Goal: Check status

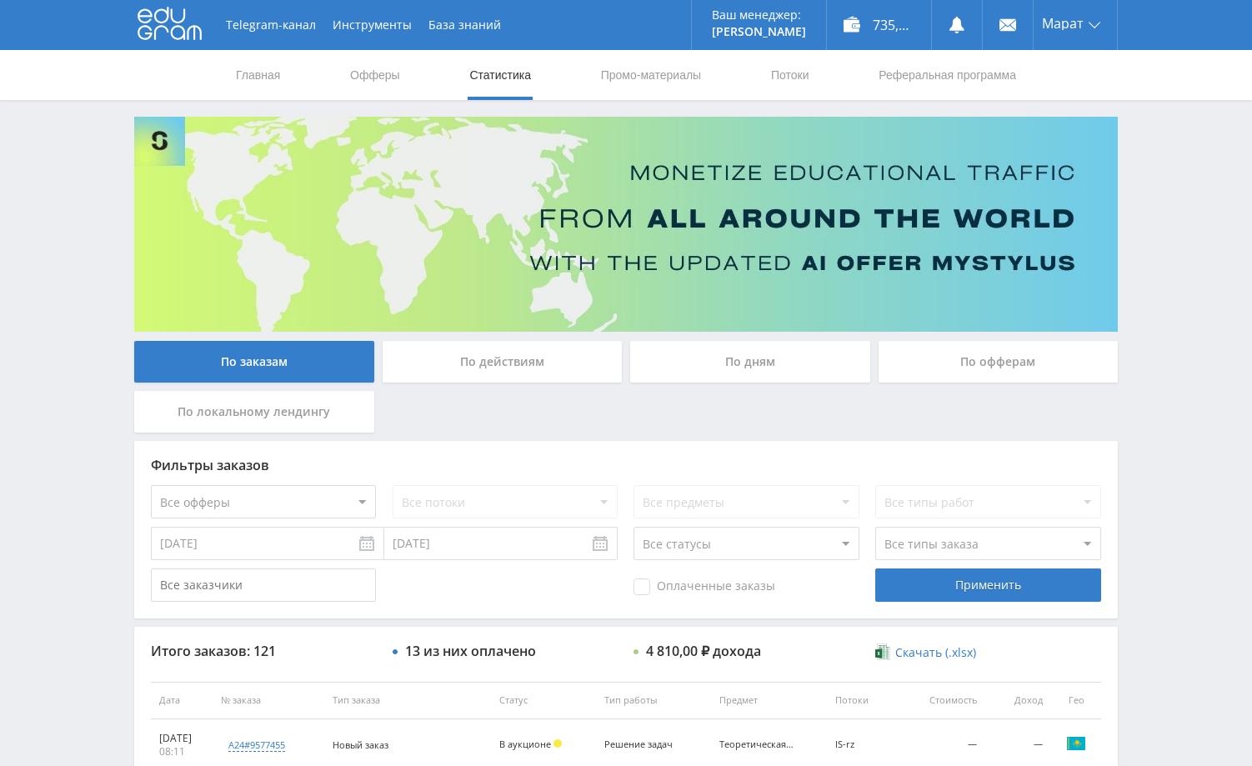
click at [730, 360] on div "По дням" at bounding box center [750, 362] width 240 height 42
click at [0, 0] on input "По дням" at bounding box center [0, 0] width 0 height 0
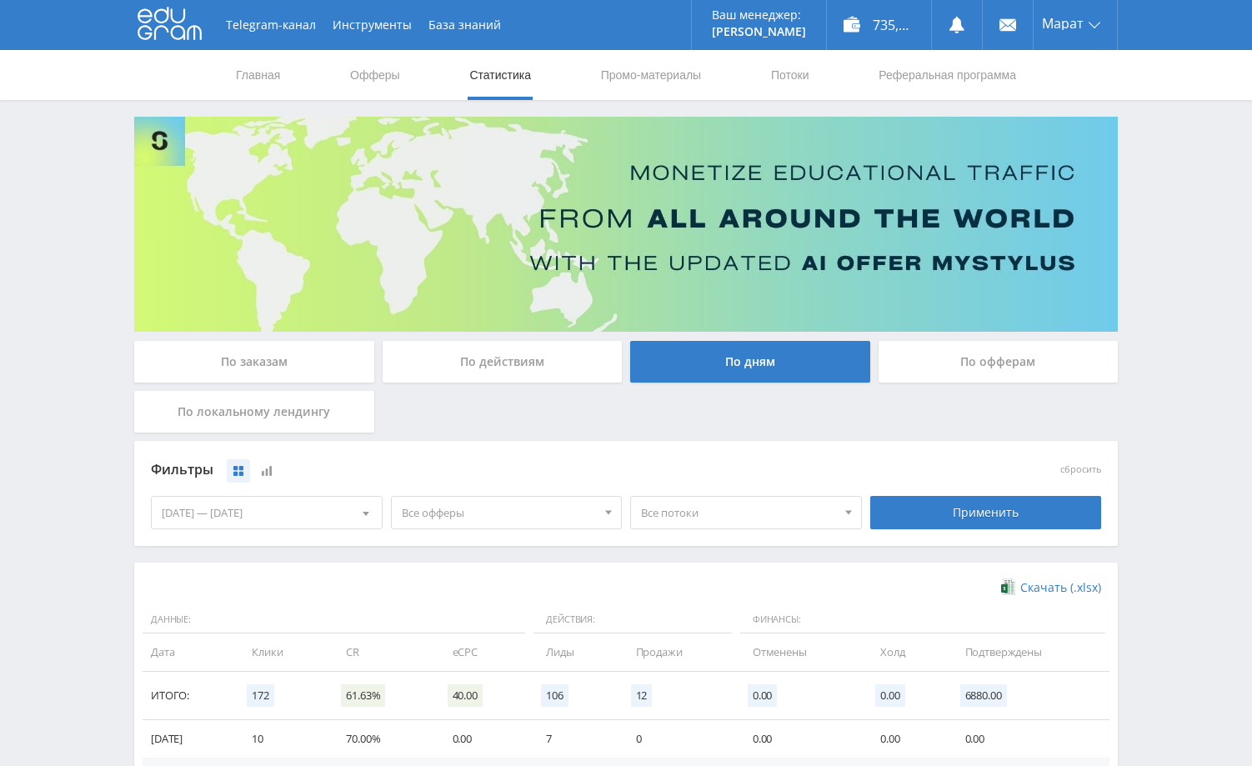
click at [1179, 198] on div "Telegram-канал Инструменты База знаний Ваш менеджер: [PERSON_NAME] Online @edug…" at bounding box center [626, 545] width 1252 height 1091
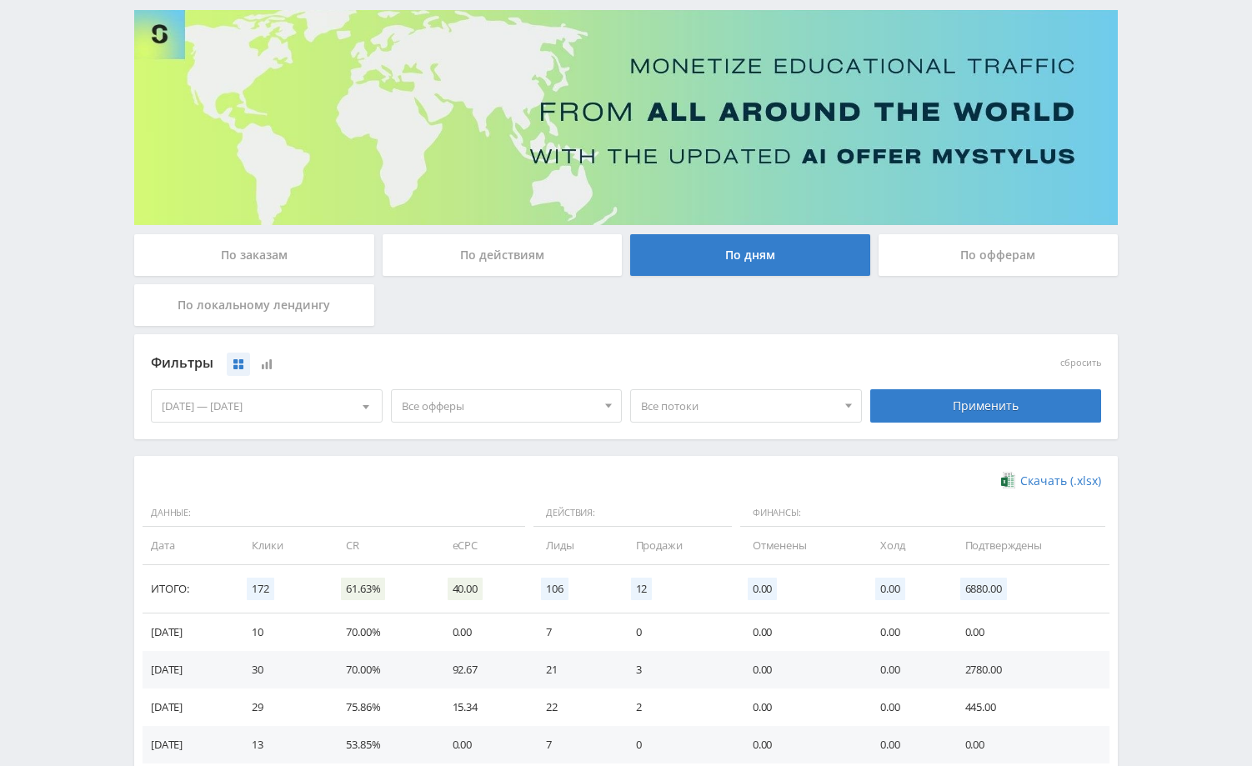
scroll to position [250, 0]
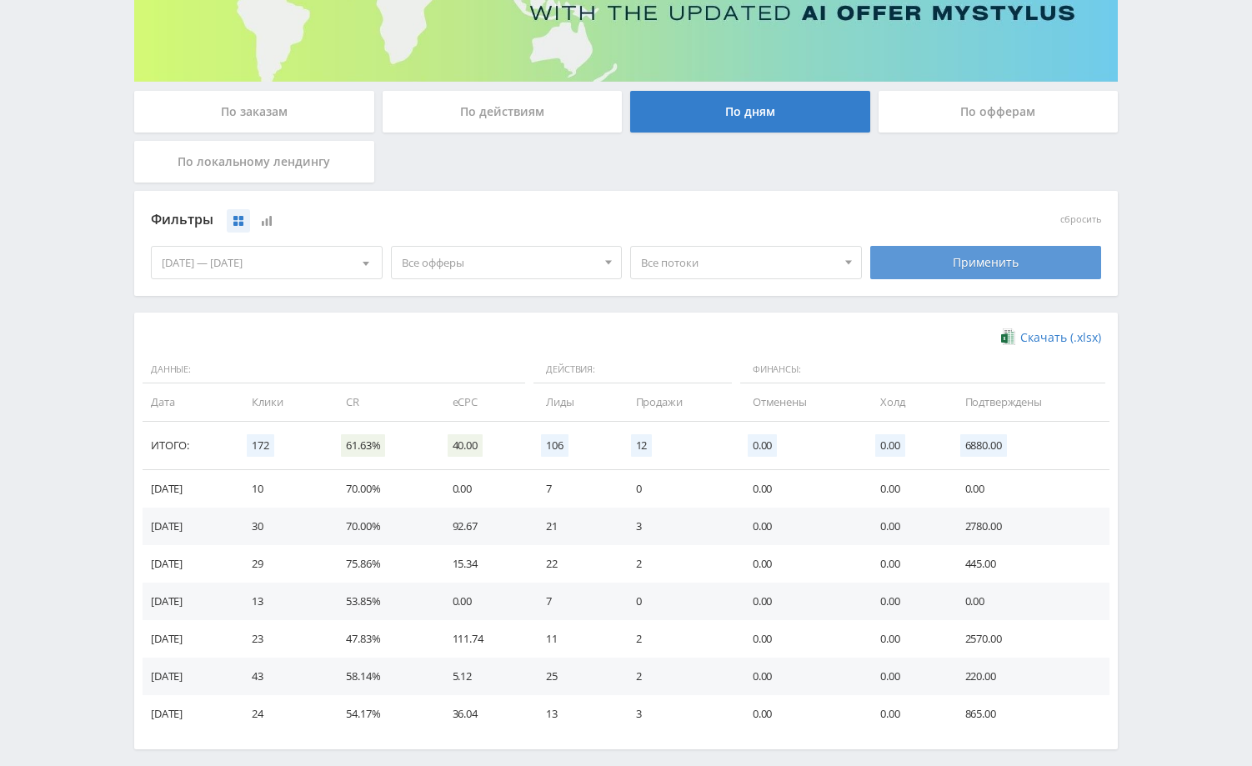
click at [964, 271] on div "Применить" at bounding box center [986, 262] width 232 height 33
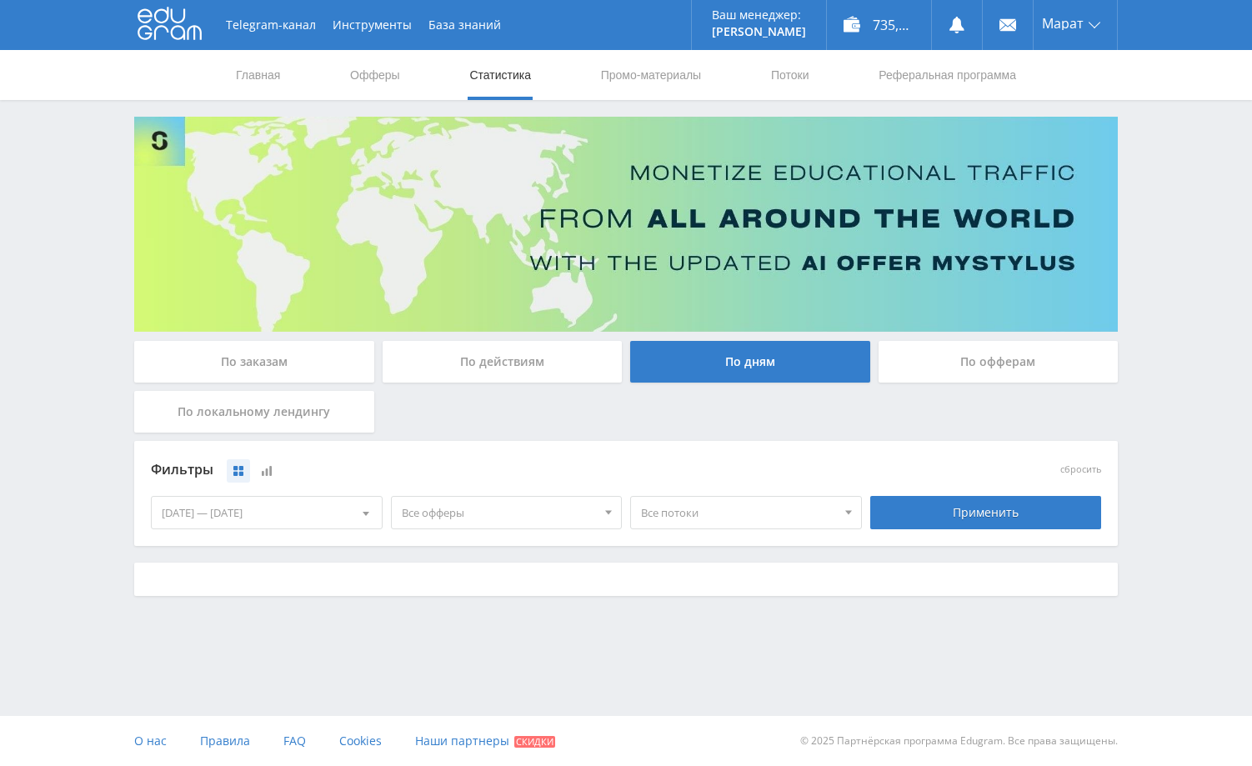
scroll to position [0, 0]
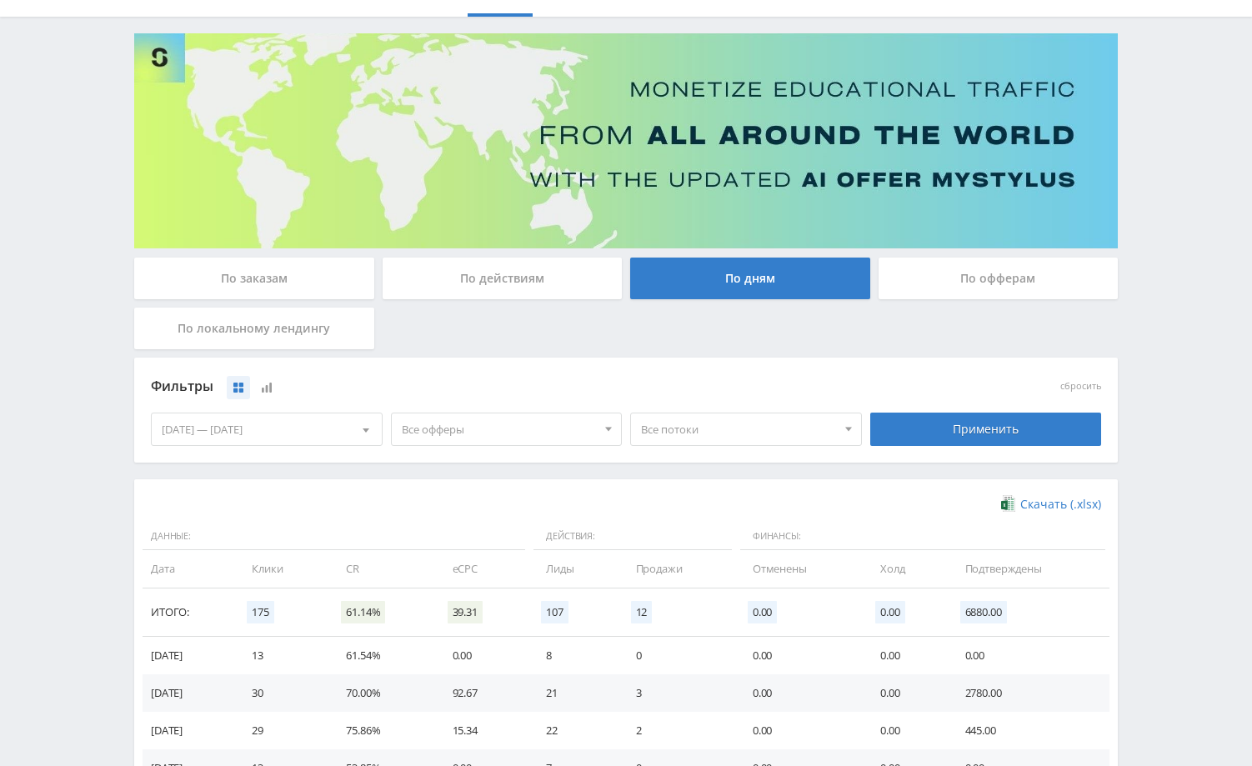
click at [268, 280] on div "По заказам" at bounding box center [254, 279] width 240 height 42
click at [0, 0] on input "По заказам" at bounding box center [0, 0] width 0 height 0
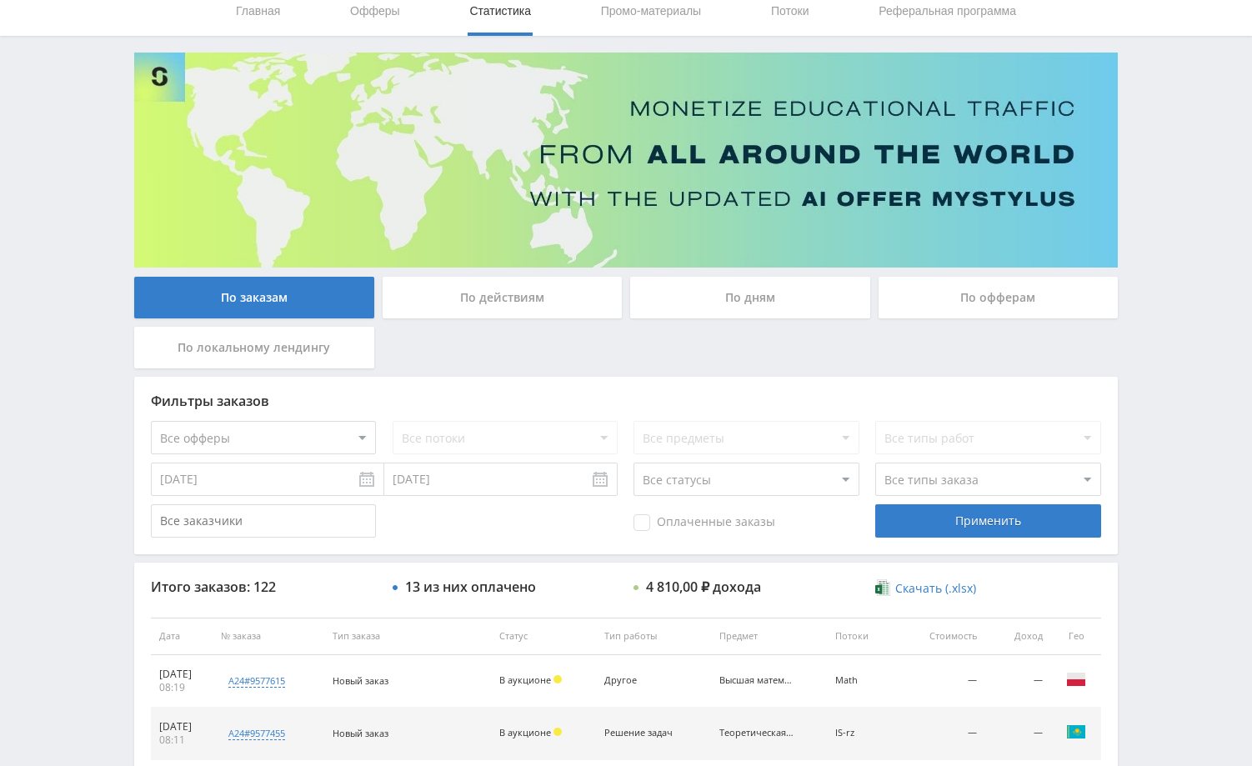
scroll to position [167, 0]
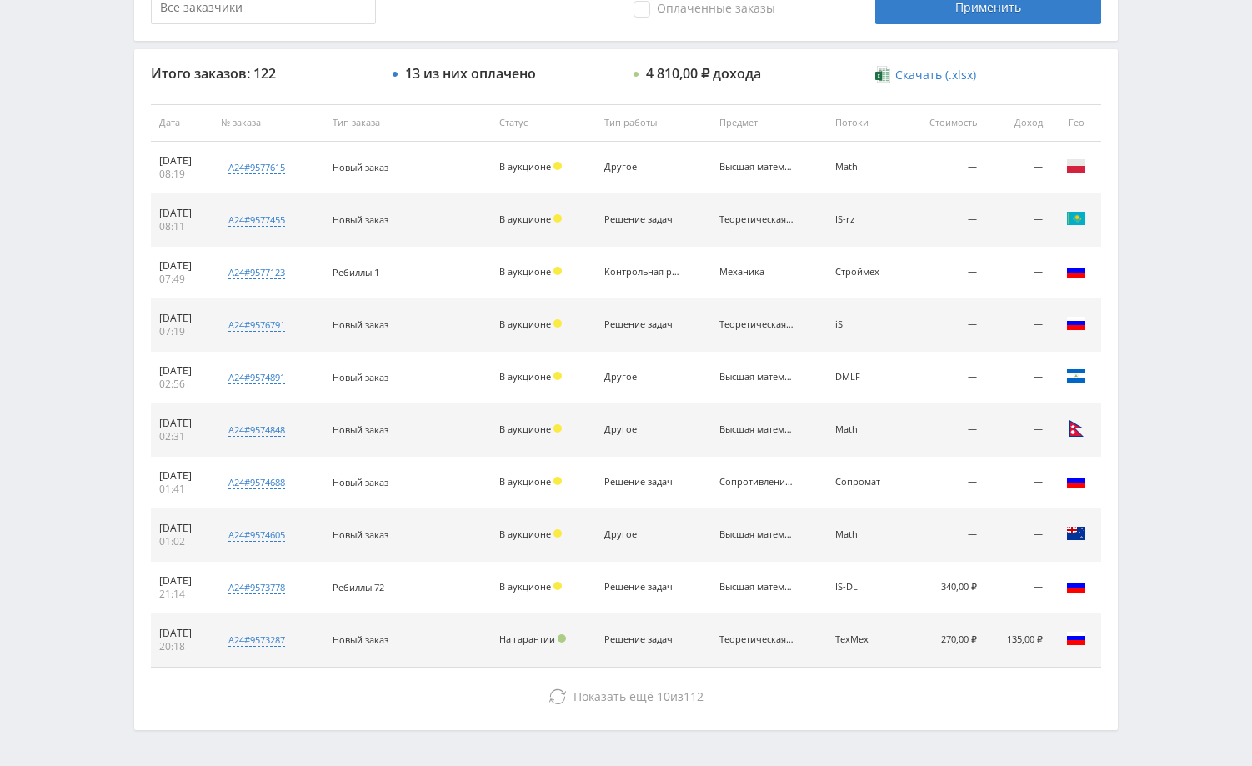
scroll to position [584, 0]
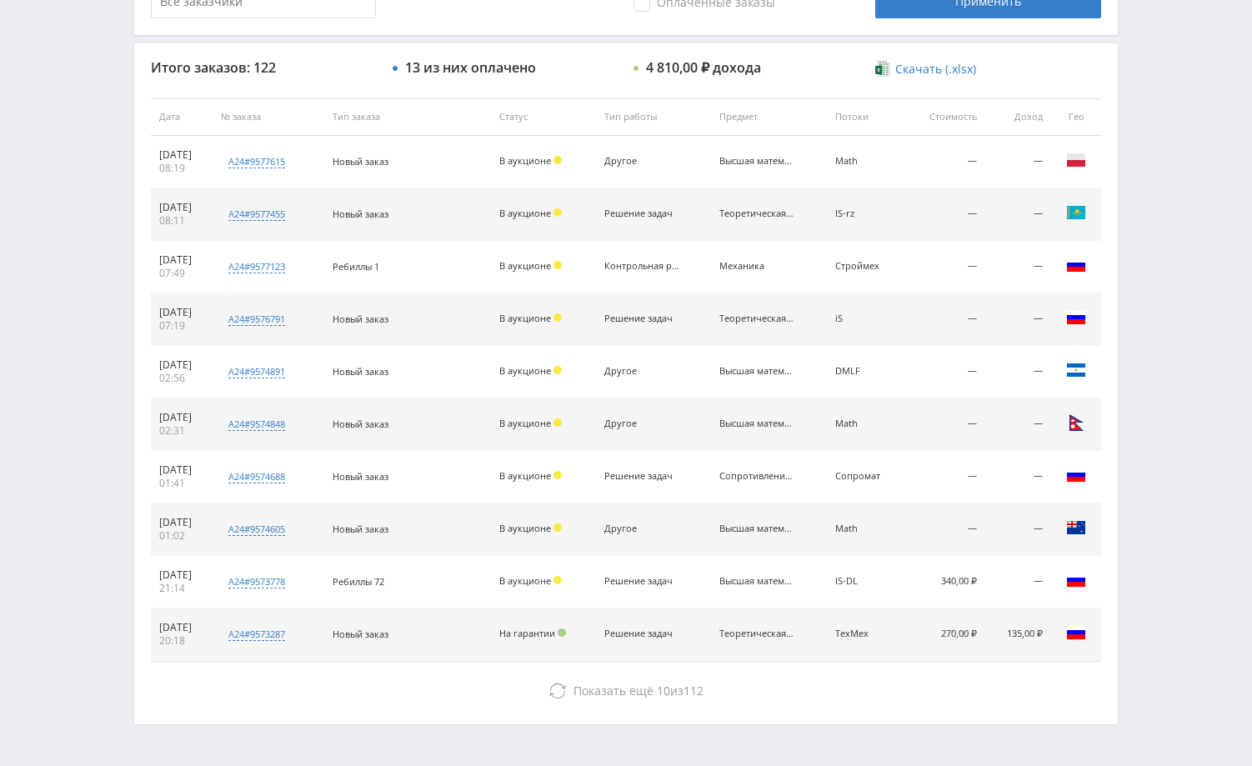
click at [1200, 397] on div "Telegram-канал Инструменты База знаний Ваш менеджер: [PERSON_NAME] Online @edug…" at bounding box center [626, 116] width 1252 height 1400
click at [1169, 526] on div "Telegram-канал Инструменты База знаний Ваш менеджер: [PERSON_NAME] Online @edug…" at bounding box center [626, 116] width 1252 height 1400
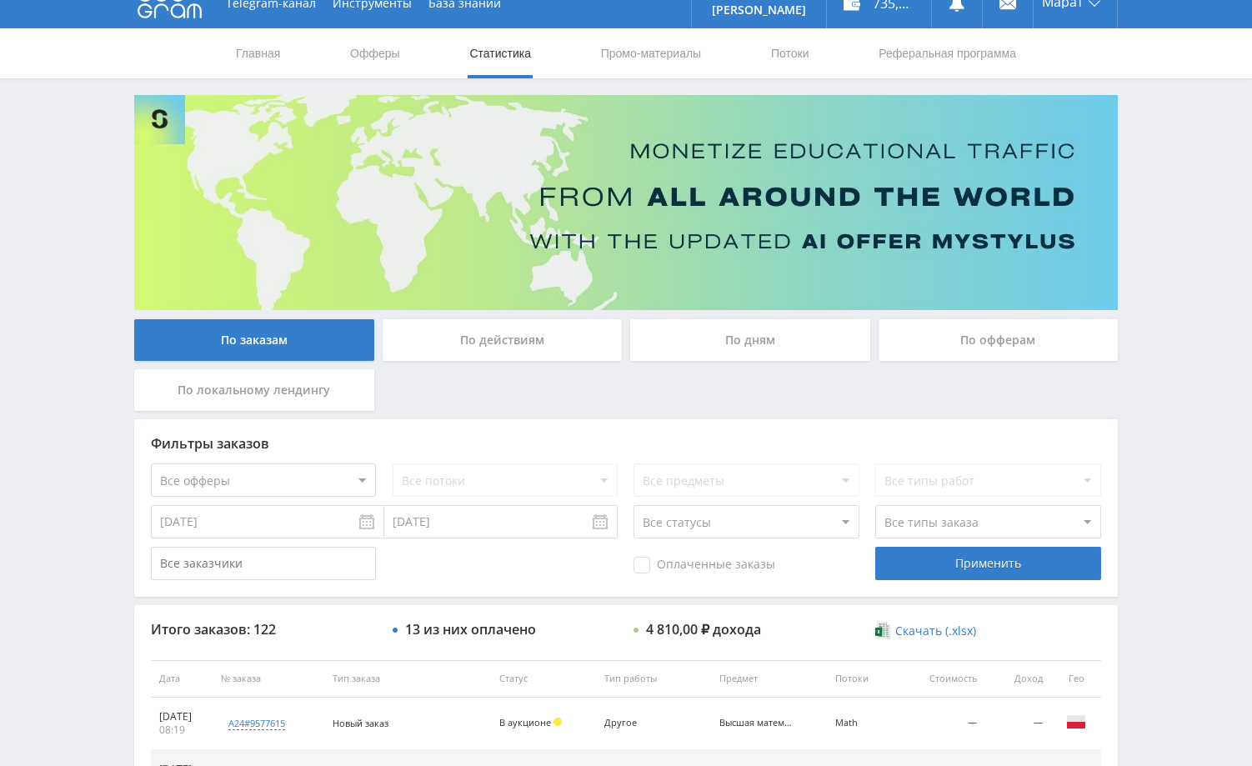
scroll to position [0, 0]
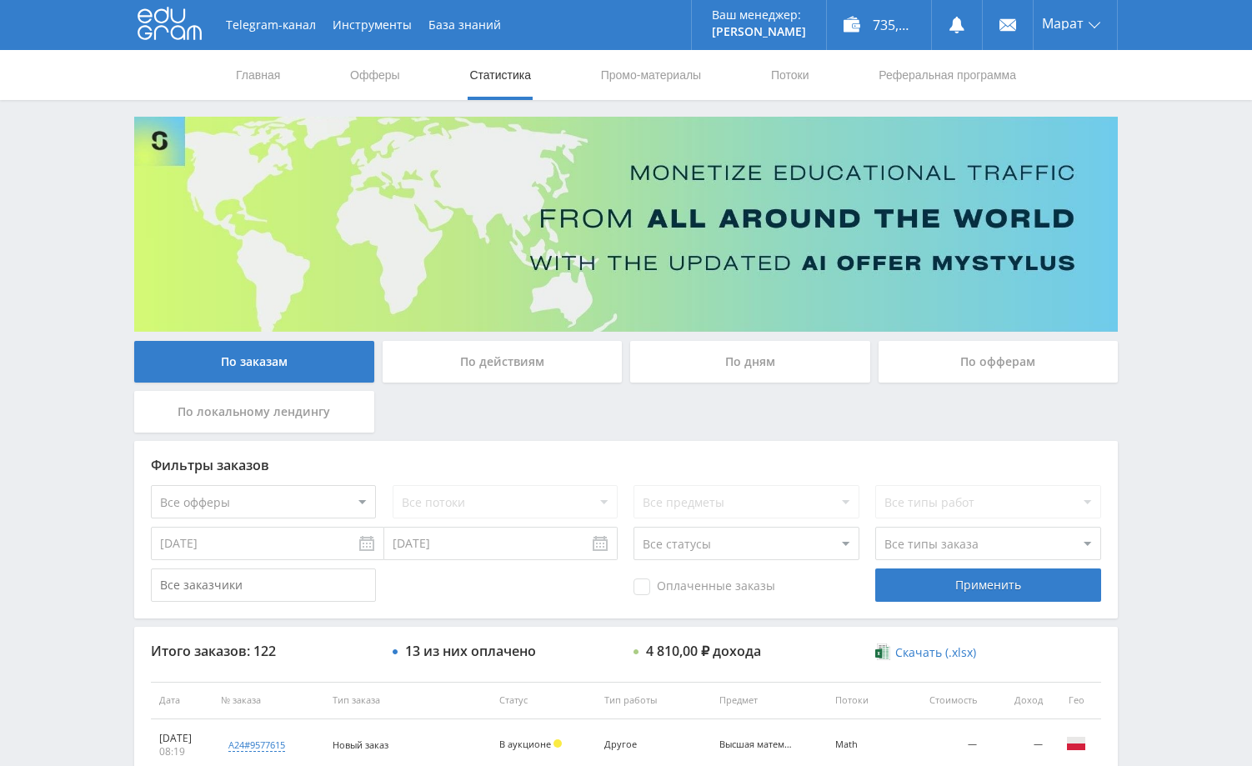
click at [1150, 388] on div "Telegram-канал Инструменты База знаний Ваш менеджер: [PERSON_NAME] Online @edug…" at bounding box center [626, 700] width 1252 height 1400
click at [768, 363] on div "По дням" at bounding box center [750, 362] width 240 height 42
click at [0, 0] on input "По дням" at bounding box center [0, 0] width 0 height 0
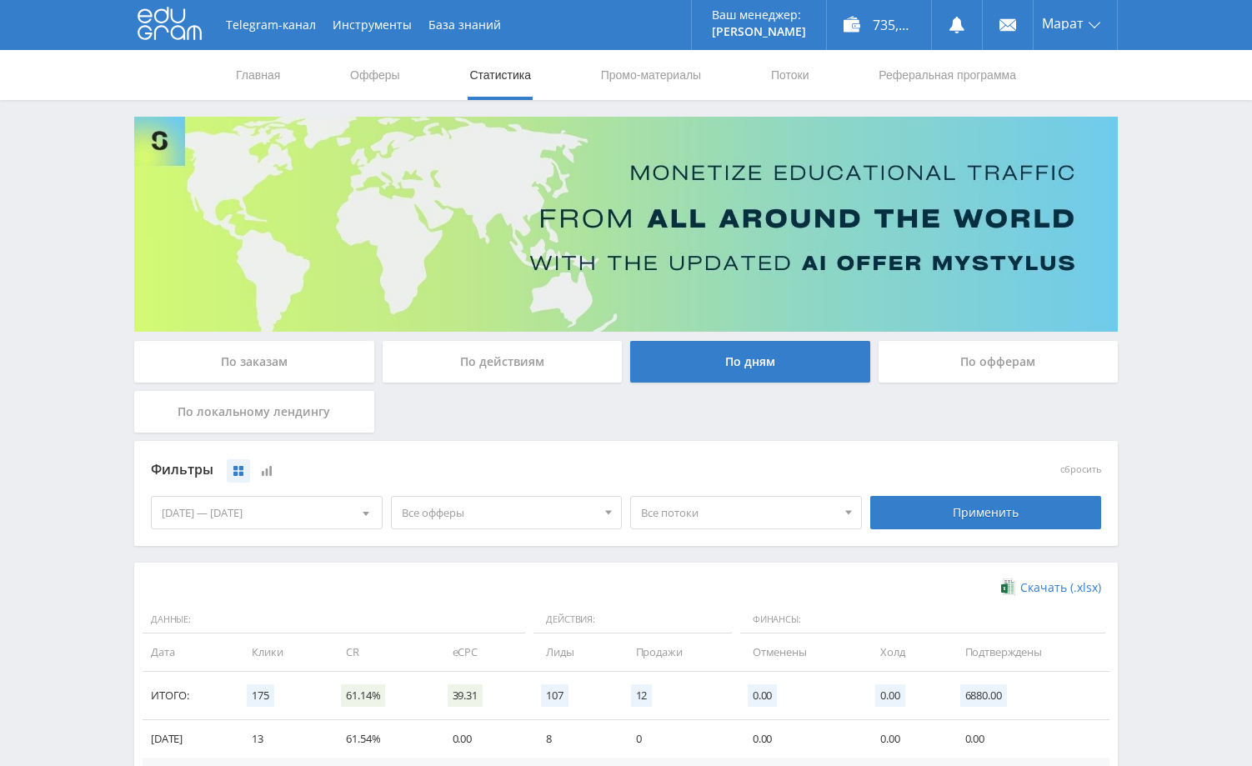
click at [266, 368] on div "По заказам" at bounding box center [254, 362] width 240 height 42
click at [0, 0] on input "По заказам" at bounding box center [0, 0] width 0 height 0
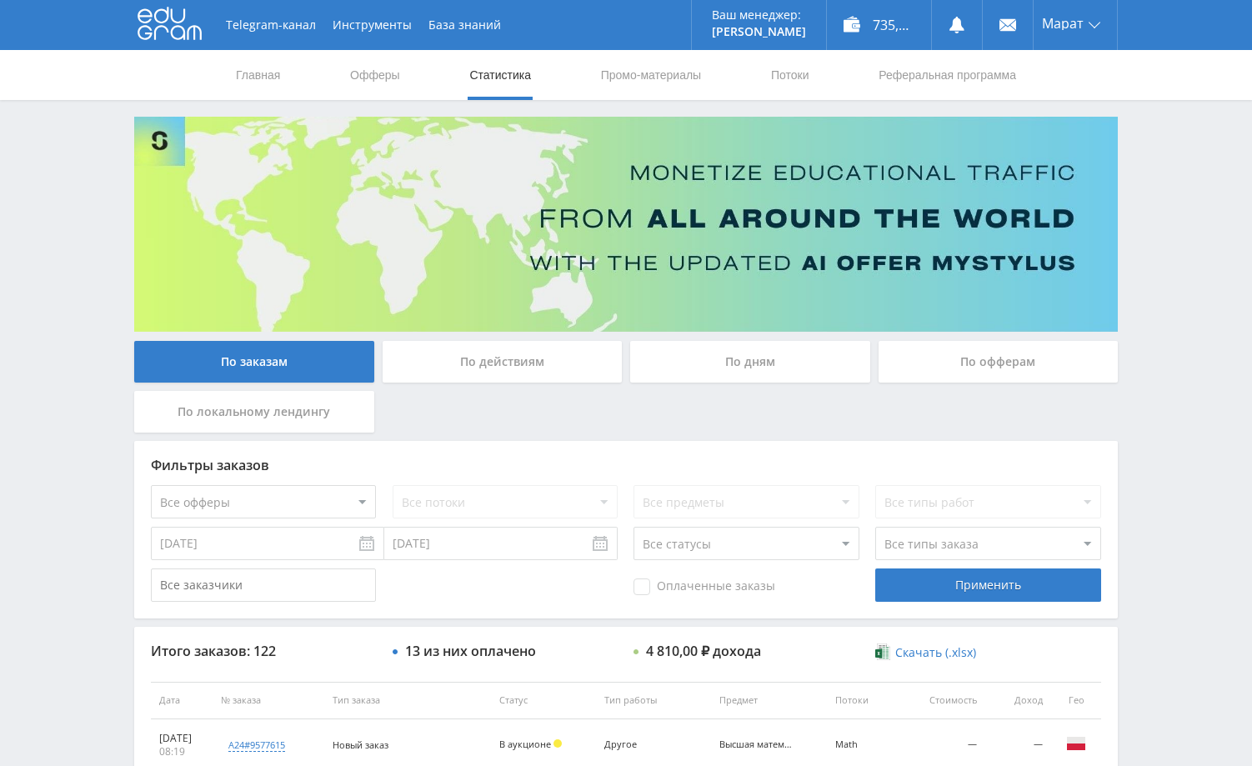
click at [1223, 433] on div "Telegram-канал Инструменты База знаний Ваш менеджер: [PERSON_NAME] Online @edug…" at bounding box center [626, 700] width 1252 height 1400
click at [1219, 136] on div "Telegram-канал Инструменты База знаний Ваш менеджер: [PERSON_NAME] Online @edug…" at bounding box center [626, 700] width 1252 height 1400
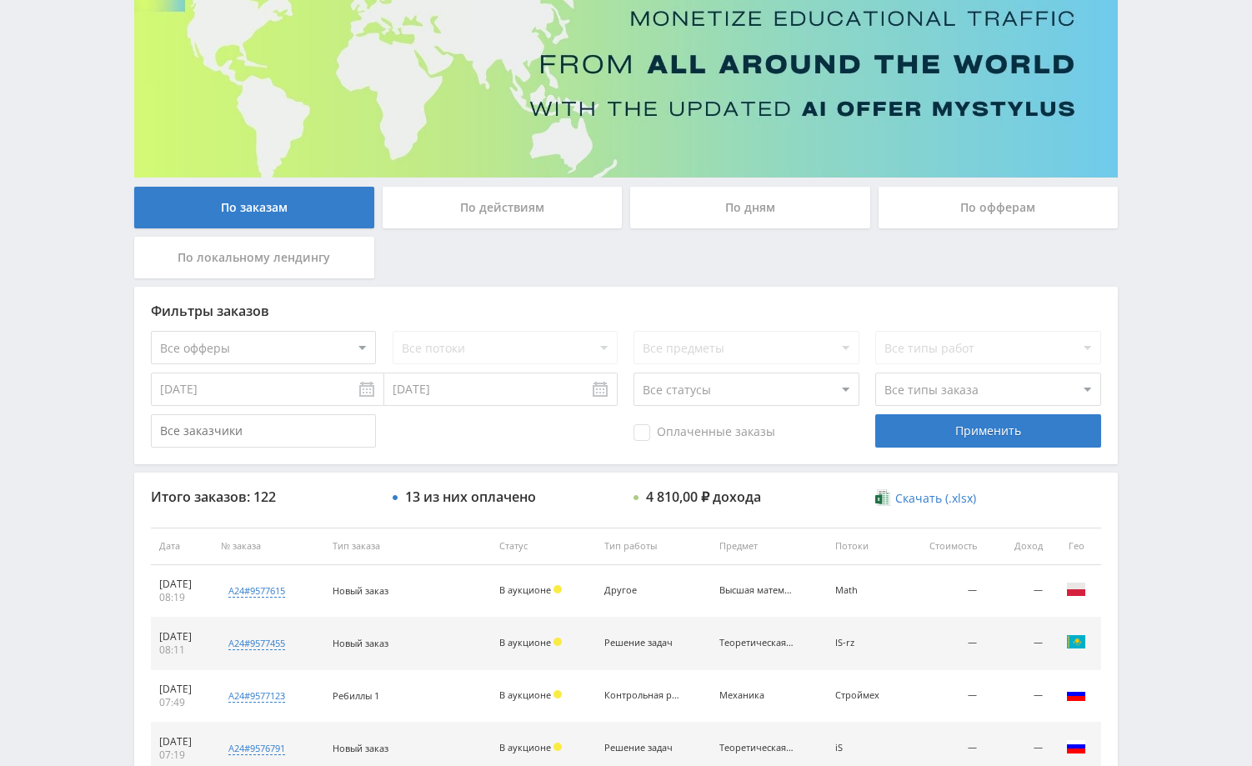
scroll to position [333, 0]
